Goal: Information Seeking & Learning: Learn about a topic

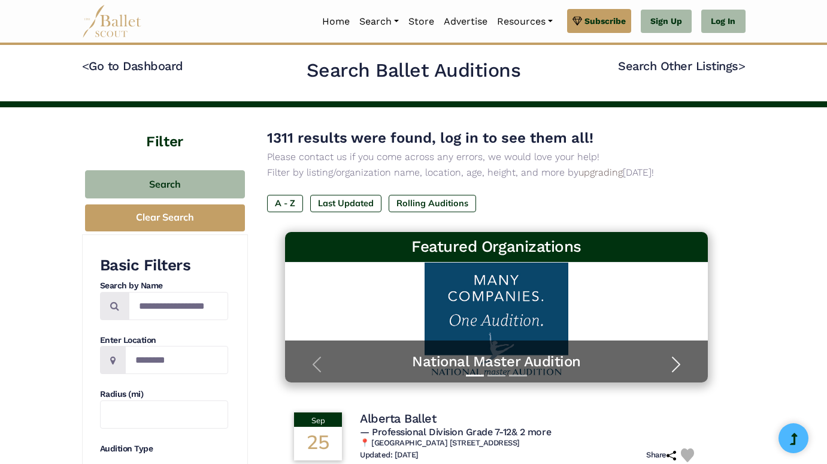
click at [679, 359] on span "button" at bounding box center [676, 364] width 19 height 19
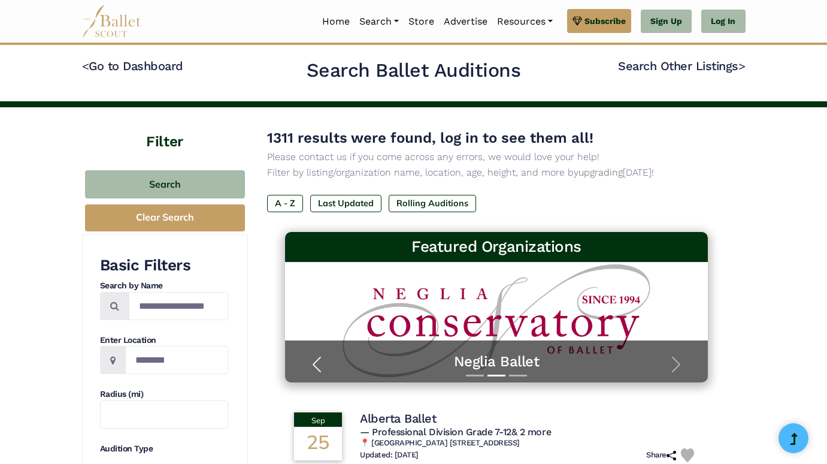
click at [315, 365] on span "button" at bounding box center [316, 364] width 19 height 19
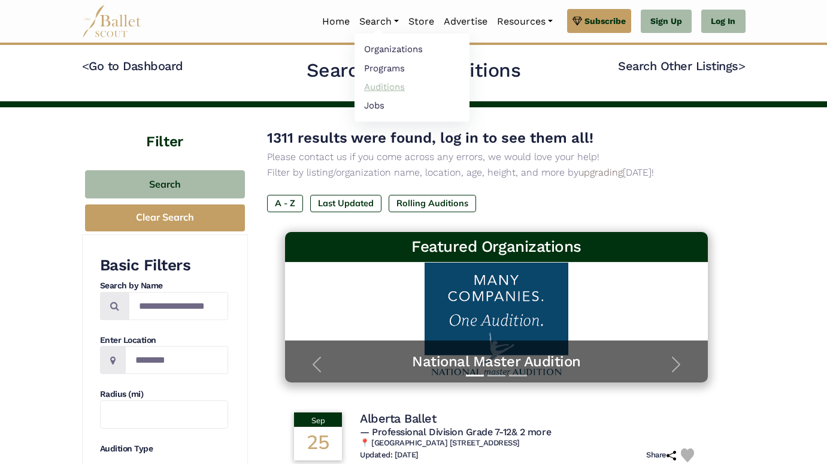
click at [377, 88] on link "Auditions" at bounding box center [412, 86] width 115 height 19
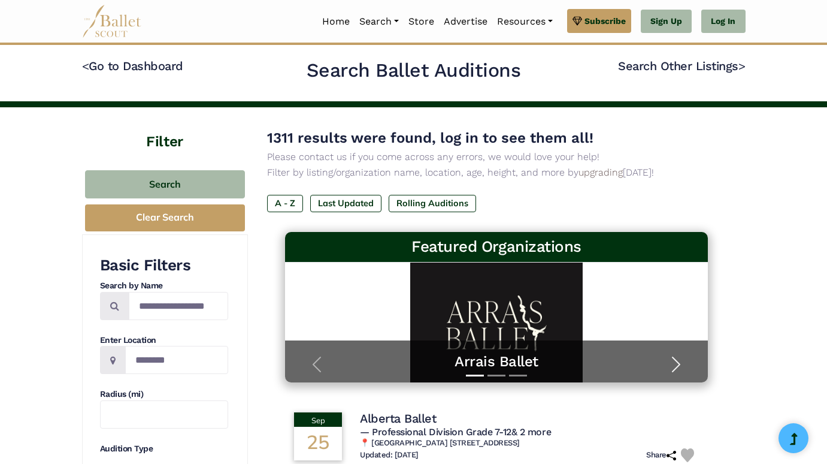
click at [675, 366] on span "button" at bounding box center [676, 364] width 19 height 19
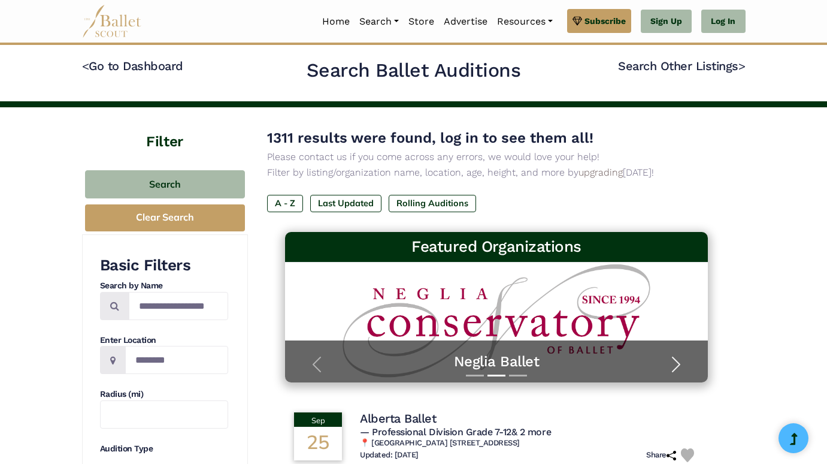
click at [675, 366] on span "button" at bounding box center [676, 364] width 19 height 19
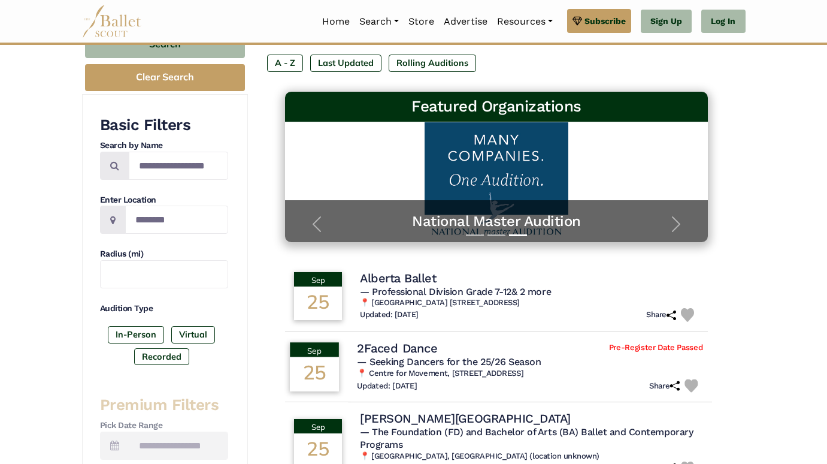
scroll to position [140, 0]
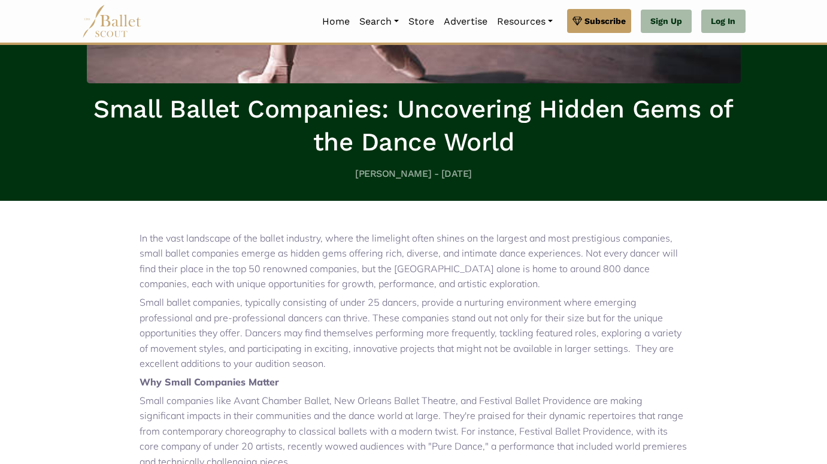
scroll to position [221, 0]
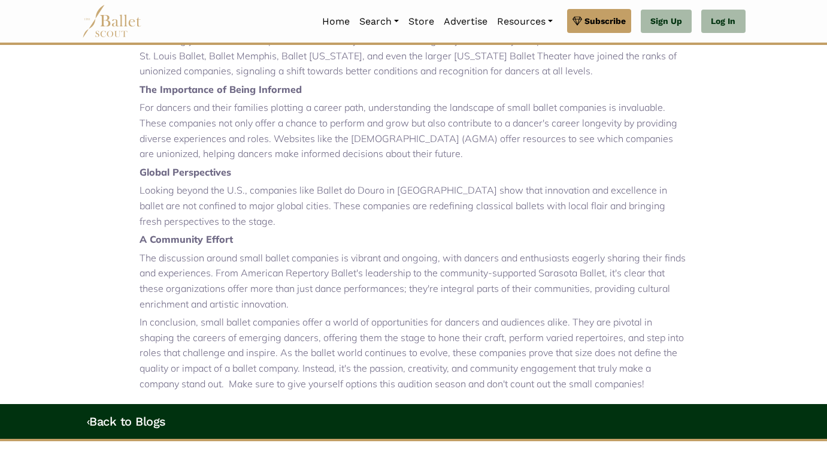
scroll to position [805, 0]
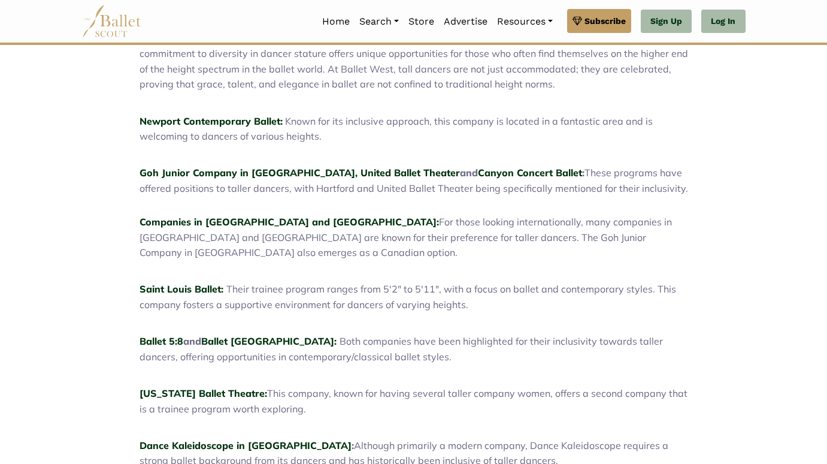
scroll to position [524, 0]
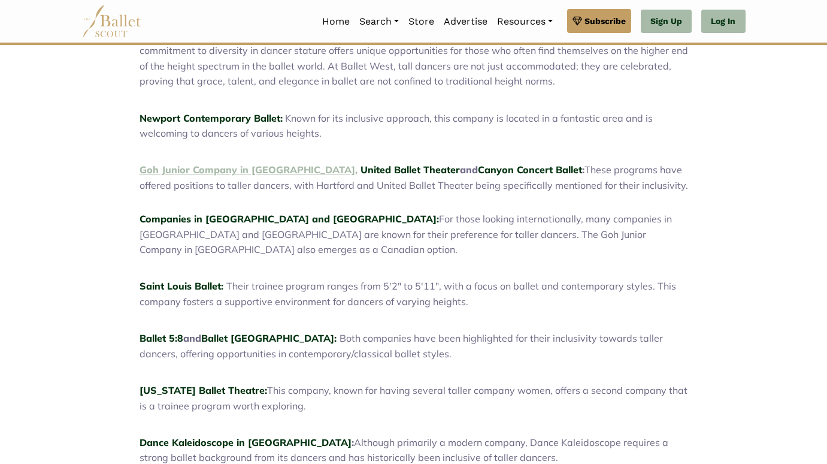
click at [233, 164] on link "Goh Junior Company in Vancouver," at bounding box center [249, 170] width 218 height 12
click at [361, 164] on link "United Ballet Theater" at bounding box center [410, 170] width 99 height 12
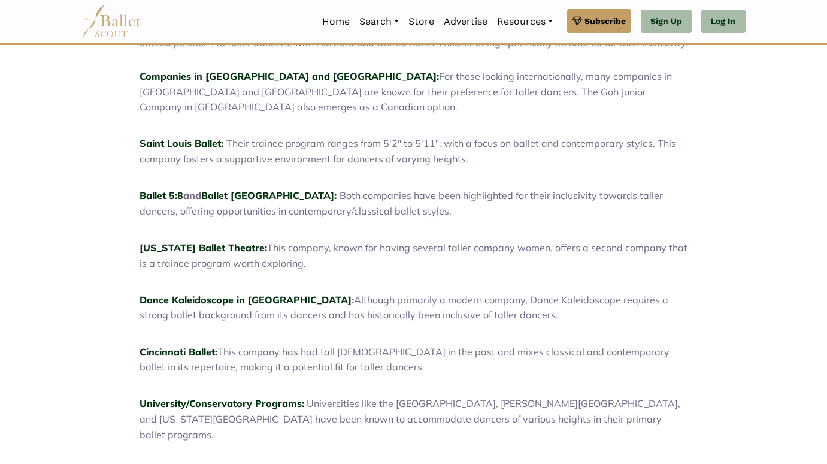
scroll to position [676, 0]
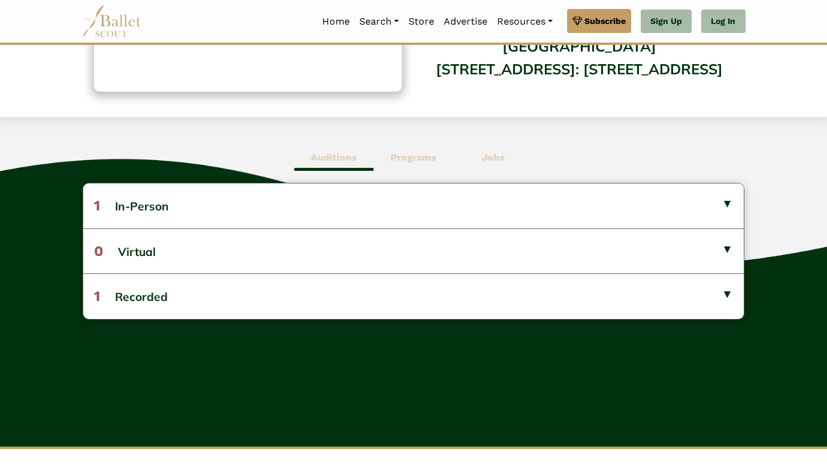
scroll to position [241, 0]
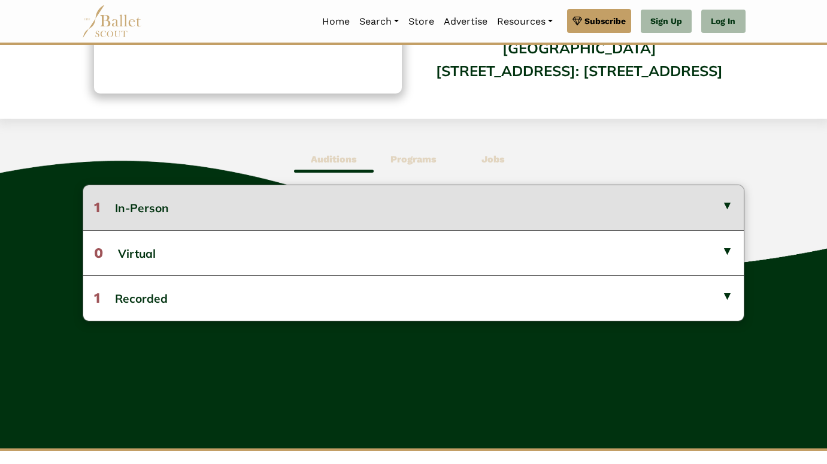
click at [257, 202] on button "1 In-Person" at bounding box center [413, 207] width 661 height 44
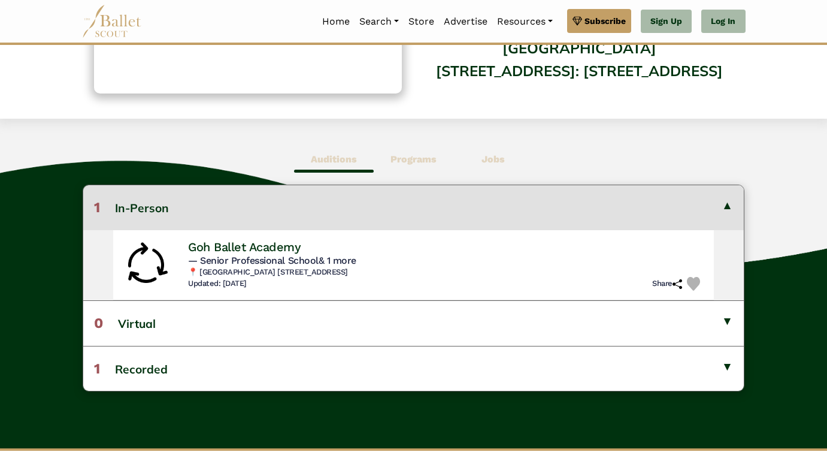
click at [257, 202] on button "1 In-Person" at bounding box center [413, 207] width 661 height 44
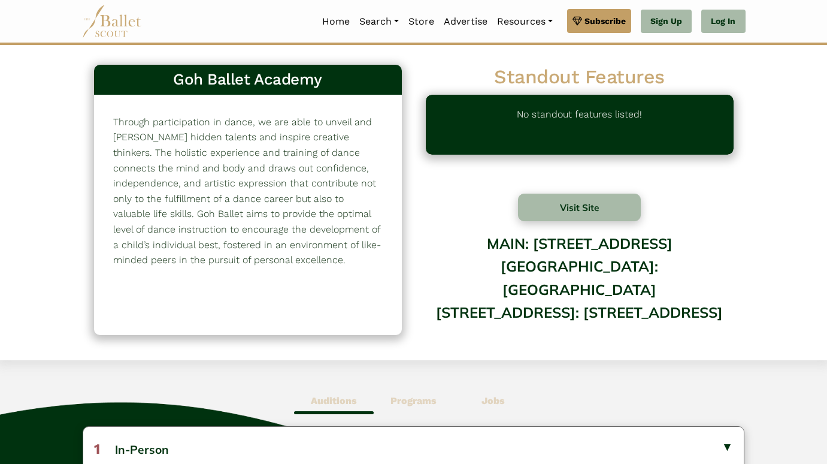
scroll to position [0, 0]
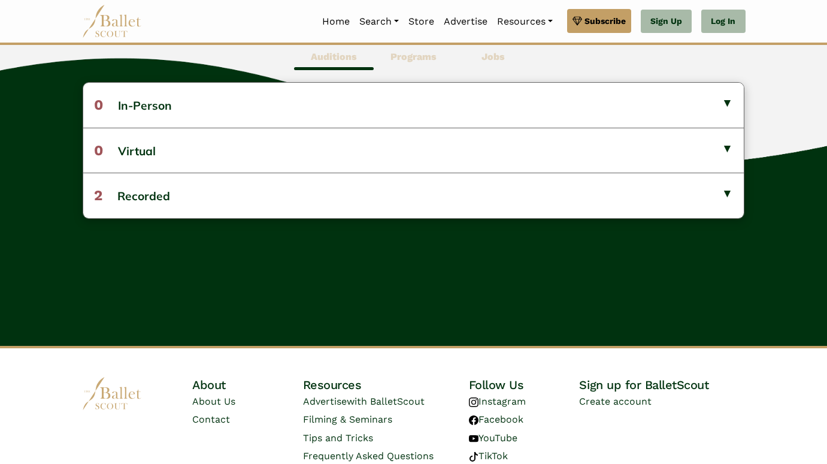
scroll to position [332, 0]
